Goal: Find specific page/section: Find specific page/section

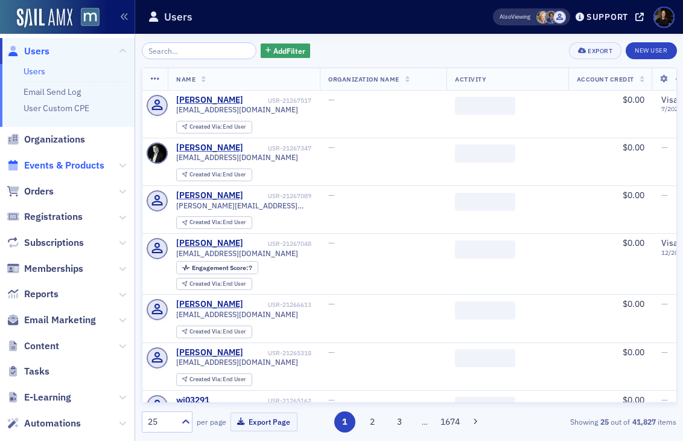
click at [56, 170] on span "Events & Products" at bounding box center [64, 165] width 80 height 13
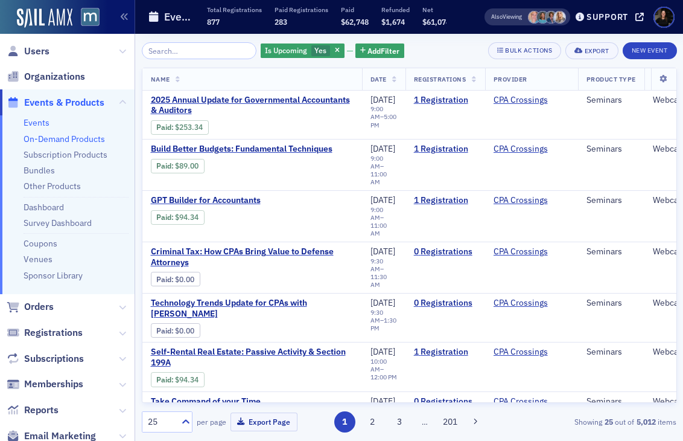
click at [59, 141] on link "On-Demand Products" at bounding box center [65, 138] width 82 height 11
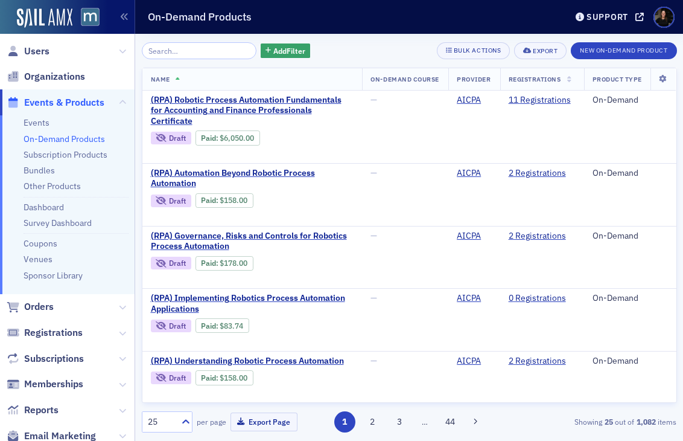
click at [188, 54] on input "search" at bounding box center [199, 50] width 115 height 17
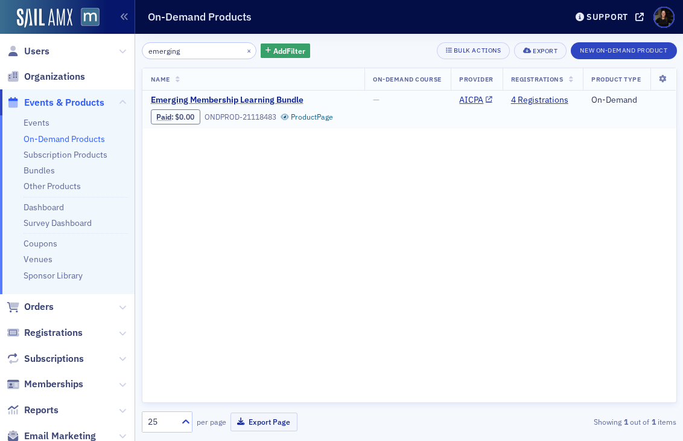
type input "emerging"
click at [191, 98] on span "Emerging Membership Learning Bundle" at bounding box center [252, 100] width 203 height 11
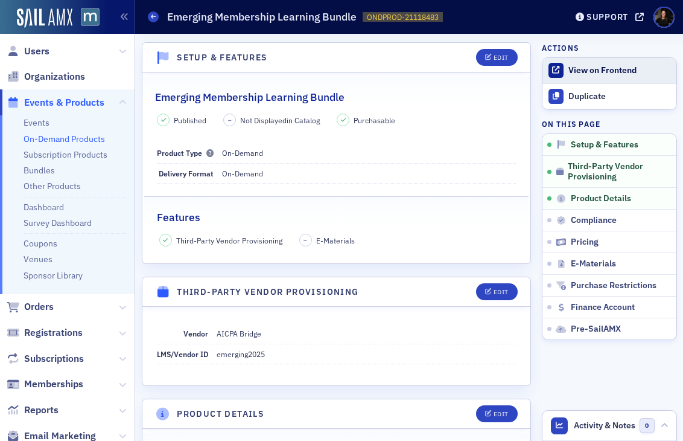
click at [585, 68] on div "View on Frontend" at bounding box center [619, 70] width 101 height 11
click at [639, 18] on icon at bounding box center [640, 17] width 8 height 8
